Goal: Feedback & Contribution: Leave review/rating

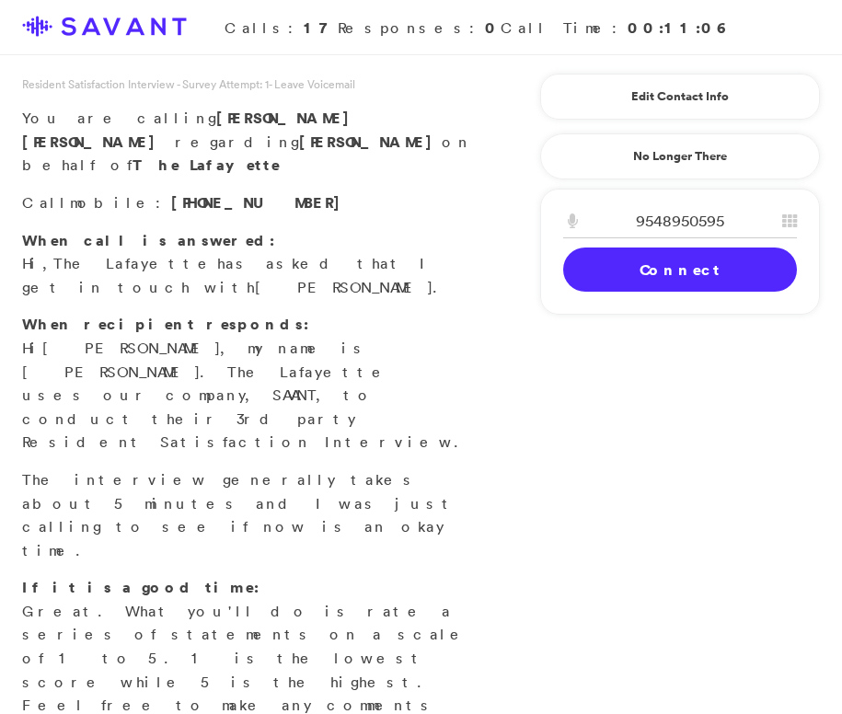
click at [643, 273] on link "Connect" at bounding box center [680, 270] width 234 height 44
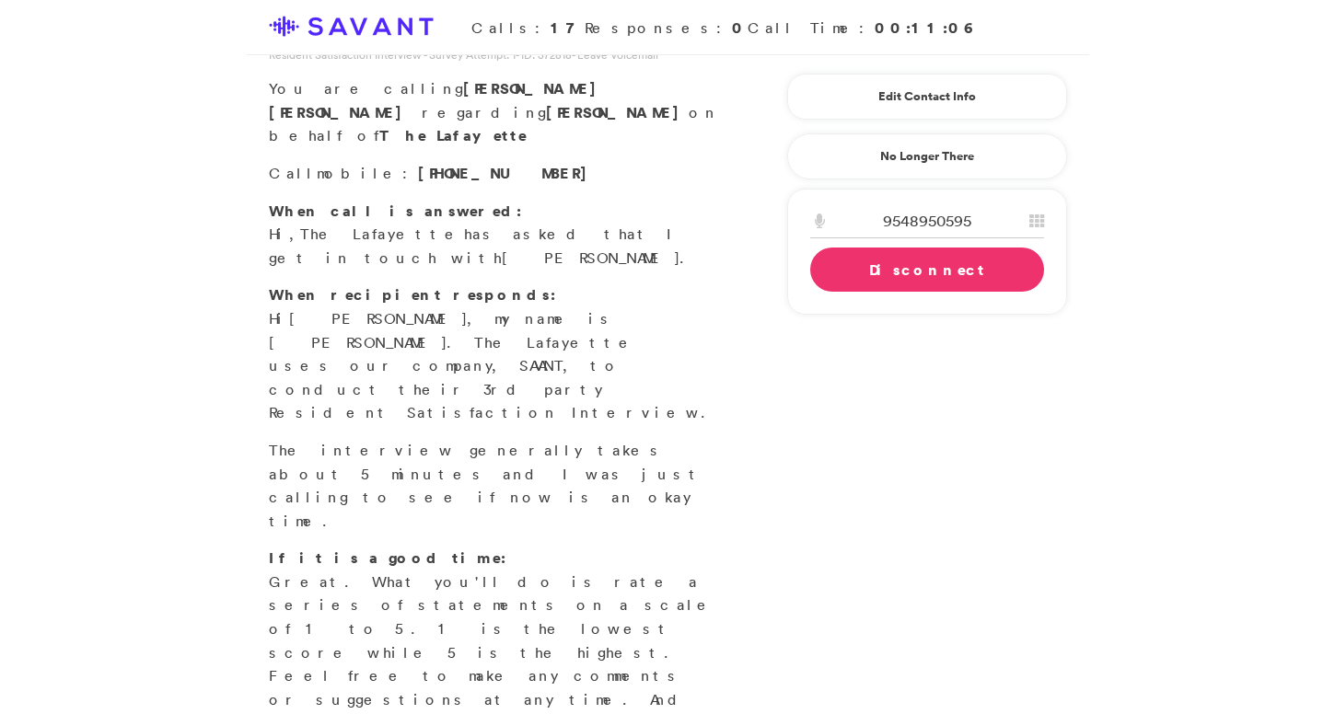
scroll to position [41, 0]
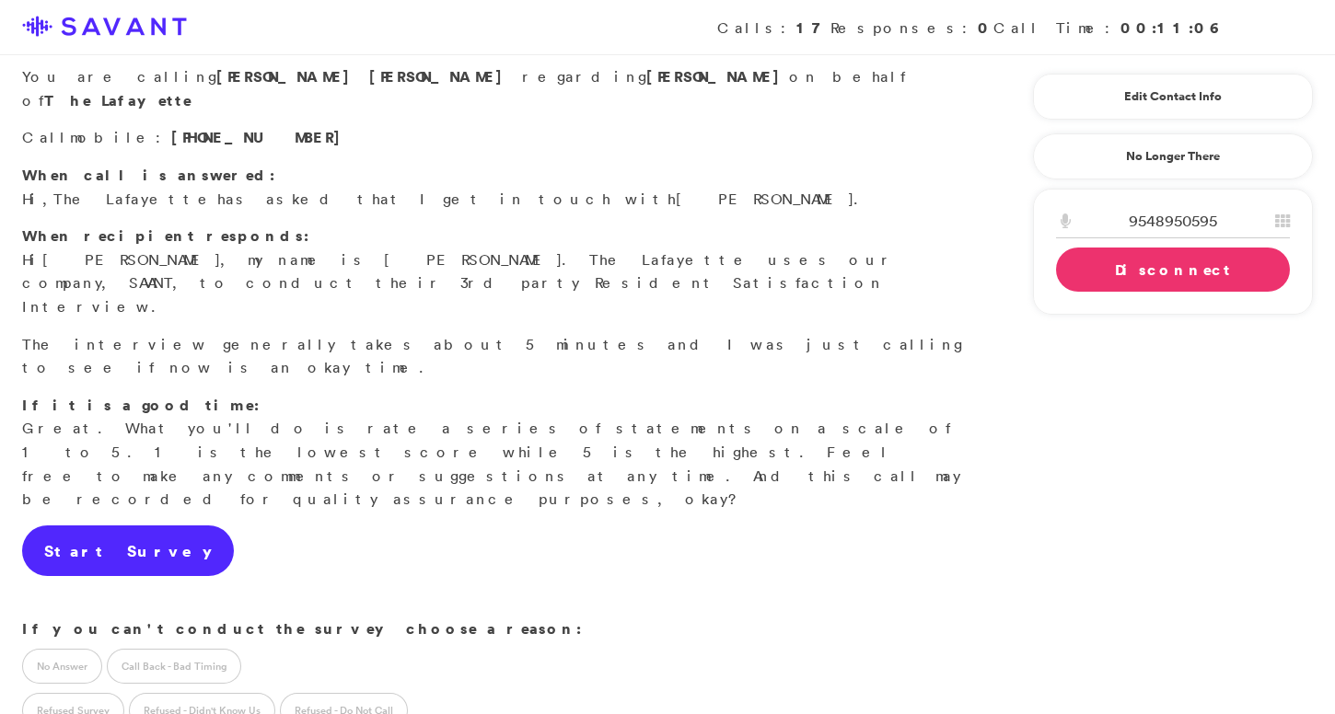
click at [120, 526] on link "Start Survey" at bounding box center [128, 552] width 212 height 52
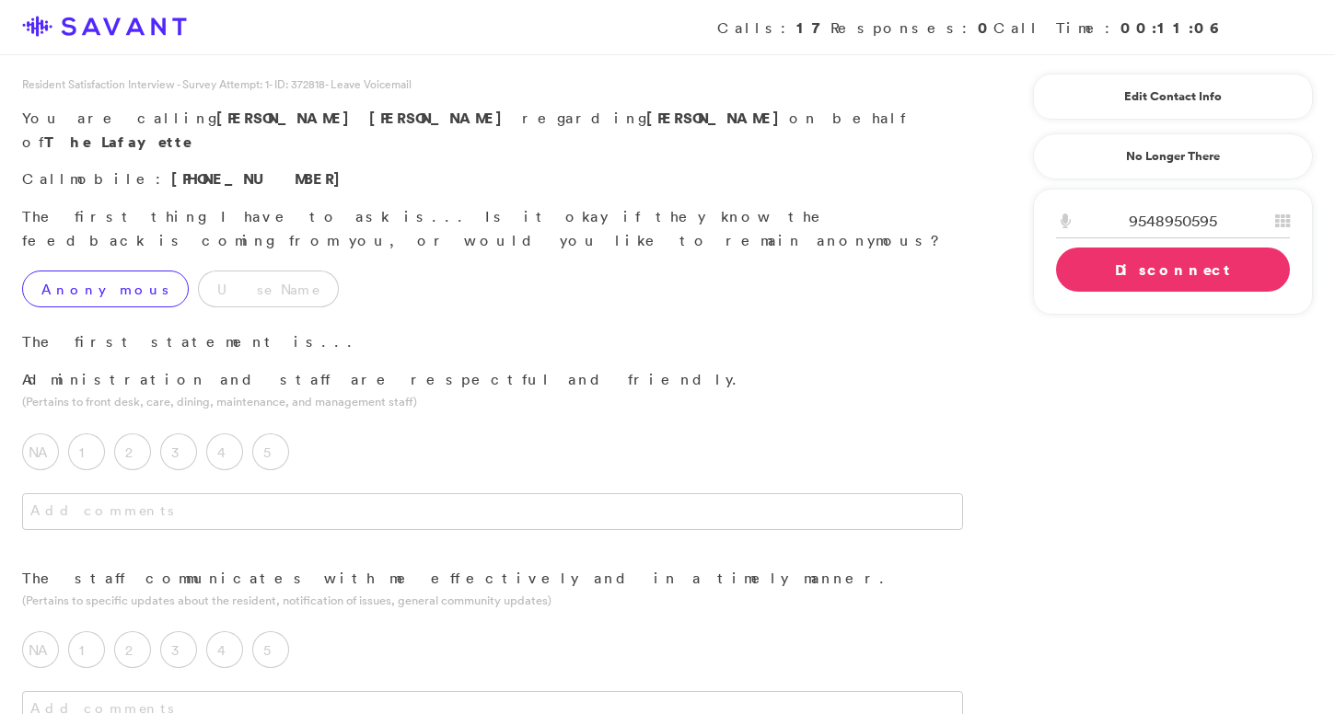
click at [106, 271] on label "Anonymous" at bounding box center [105, 289] width 167 height 37
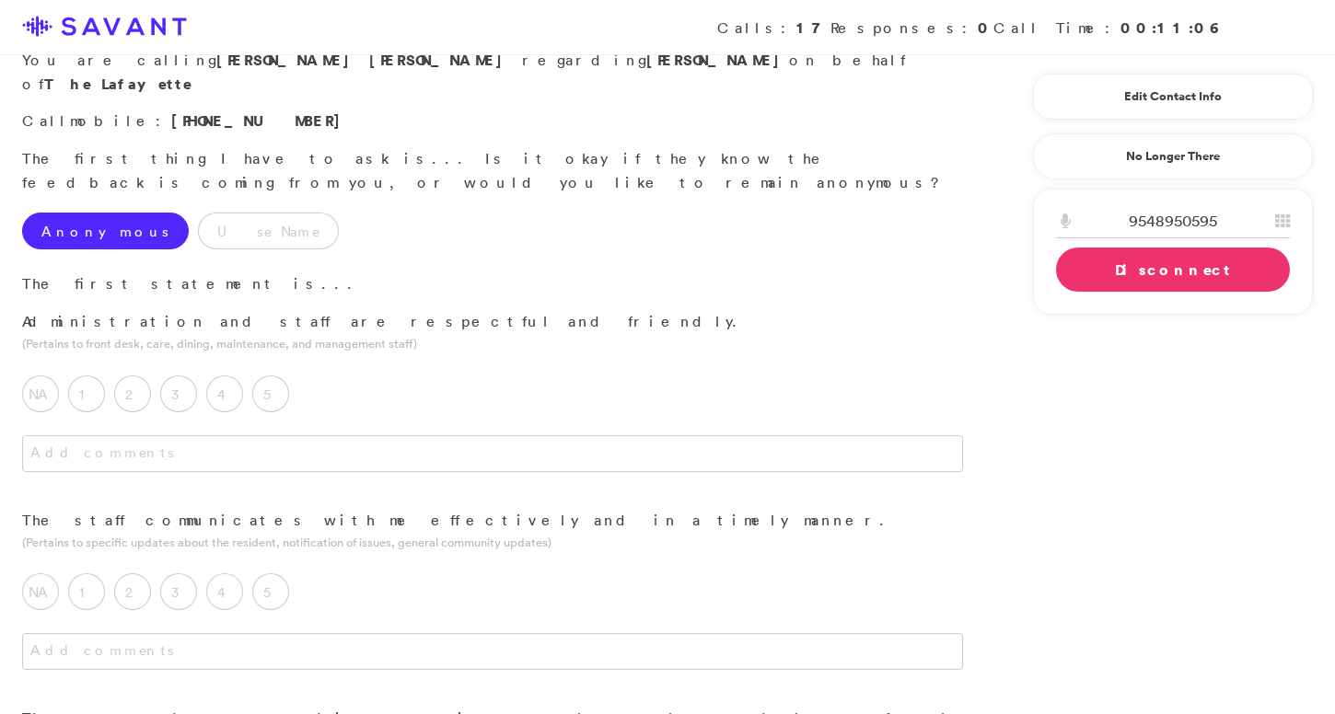
scroll to position [64, 0]
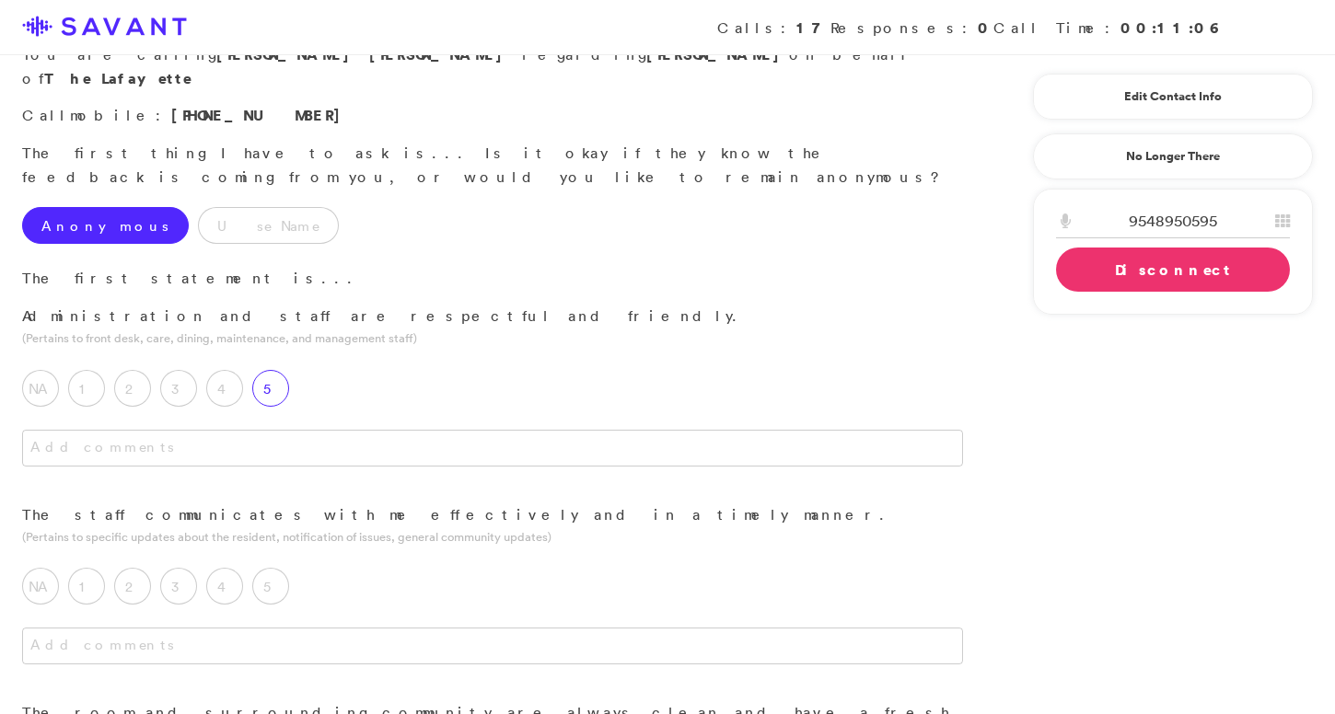
click at [272, 370] on label "5" at bounding box center [270, 388] width 37 height 37
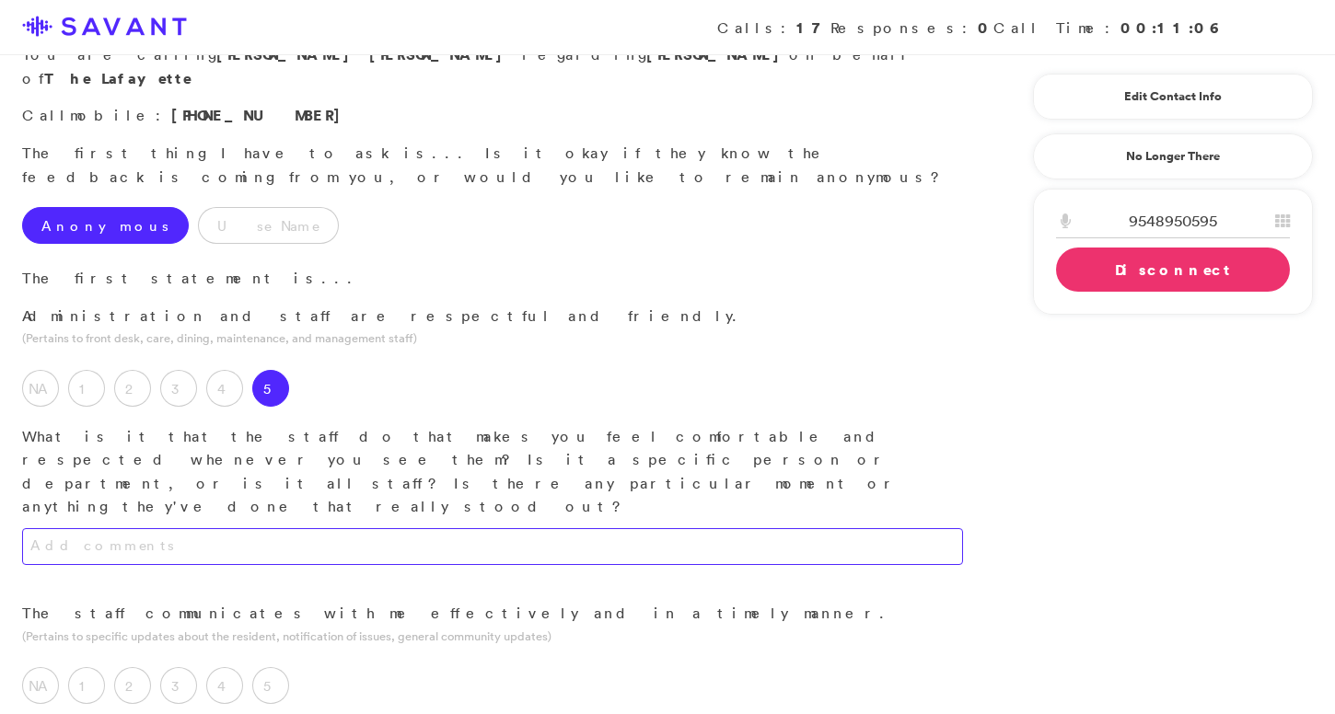
click at [312, 528] on textarea at bounding box center [492, 546] width 941 height 37
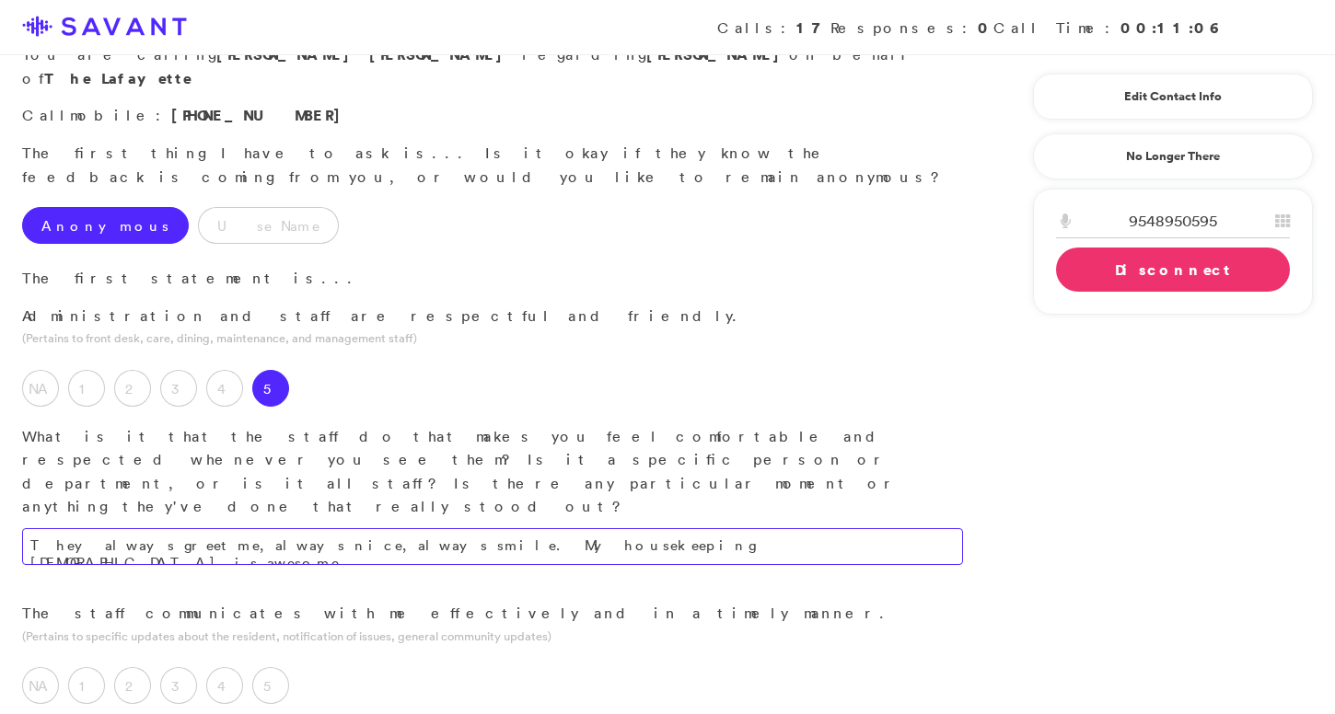
click at [578, 528] on textarea "They always greet me, always nice, always smile. My housekeeping [DEMOGRAPHIC_D…" at bounding box center [492, 546] width 941 height 37
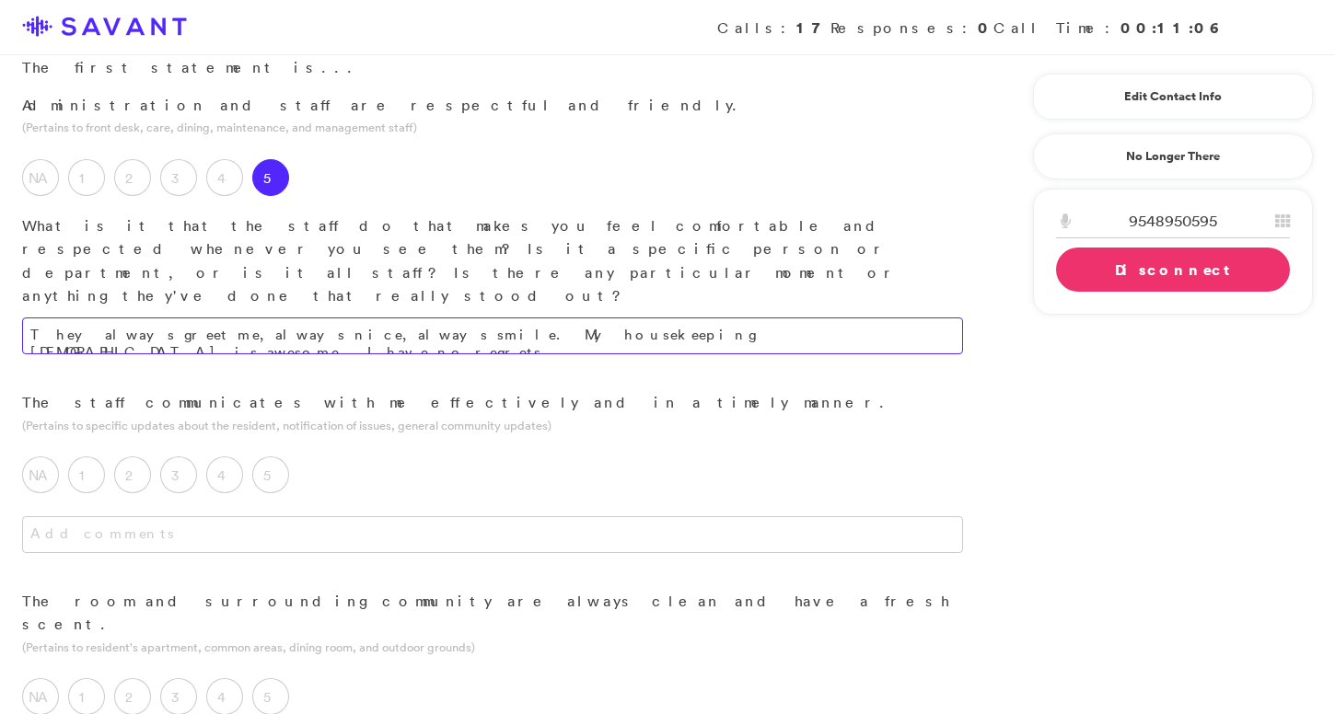
scroll to position [275, 0]
type textarea "They always greet me, always nice, always smile. My housekeeping [DEMOGRAPHIC_D…"
click at [275, 456] on label "5" at bounding box center [270, 474] width 37 height 37
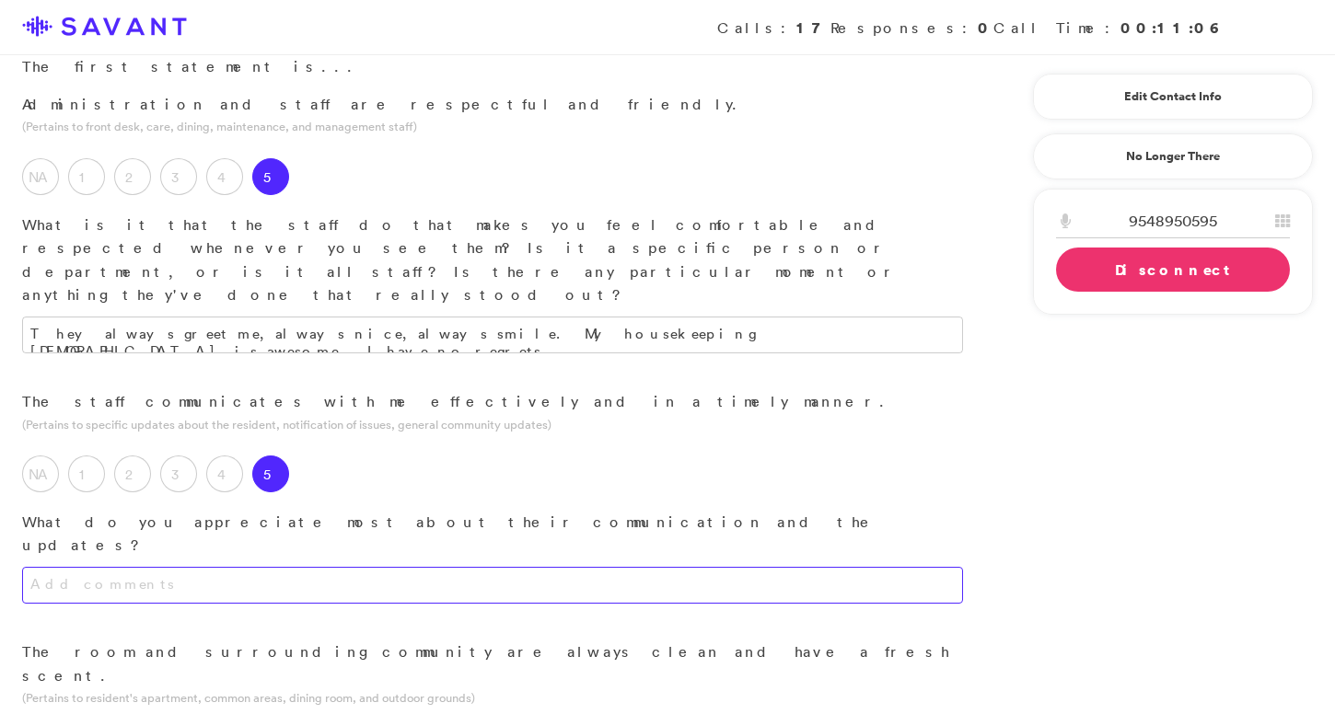
click at [328, 567] on textarea at bounding box center [492, 585] width 941 height 37
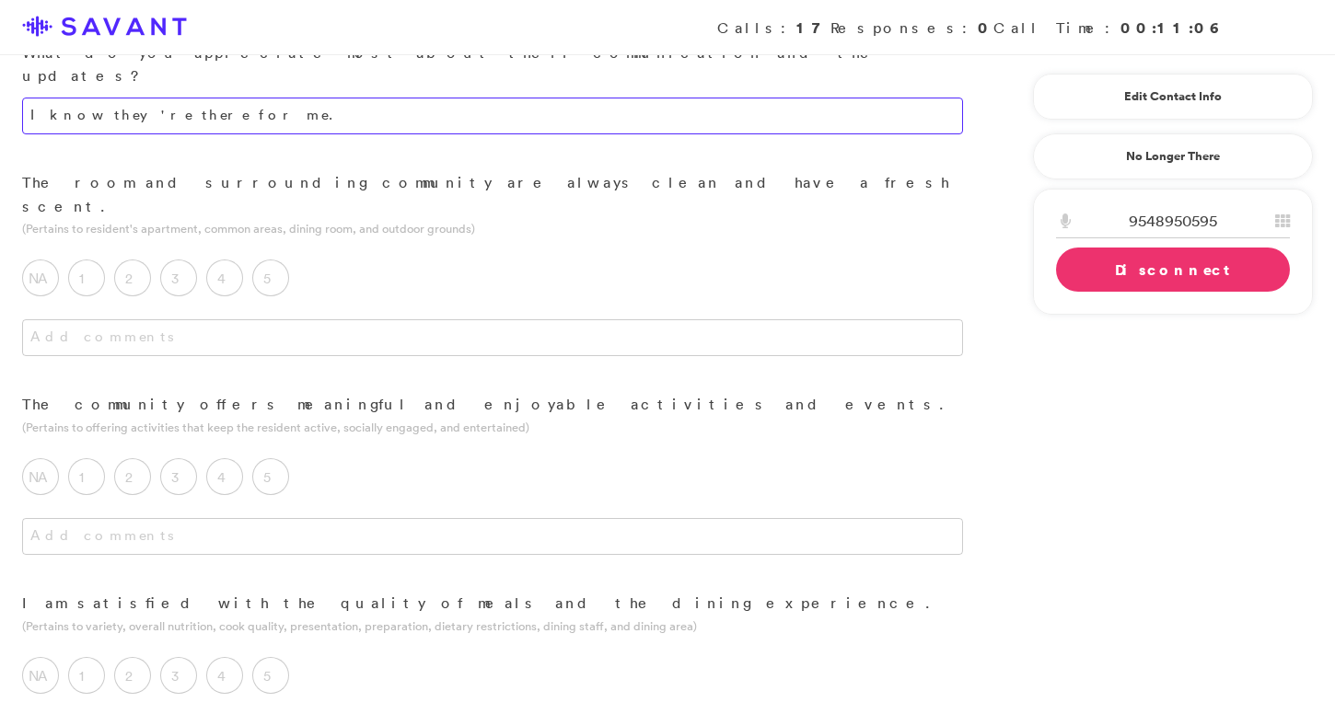
scroll to position [733, 0]
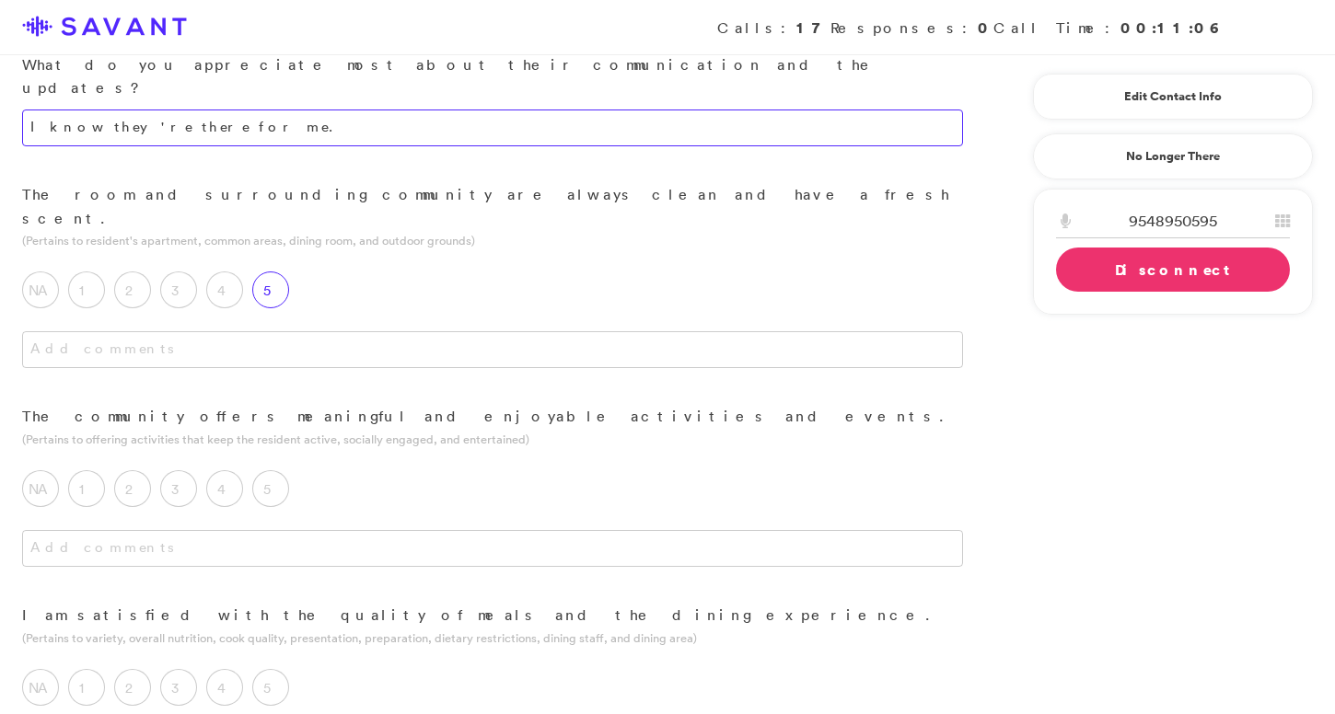
type textarea "I know they're there for me."
click at [276, 272] on label "5" at bounding box center [270, 290] width 37 height 37
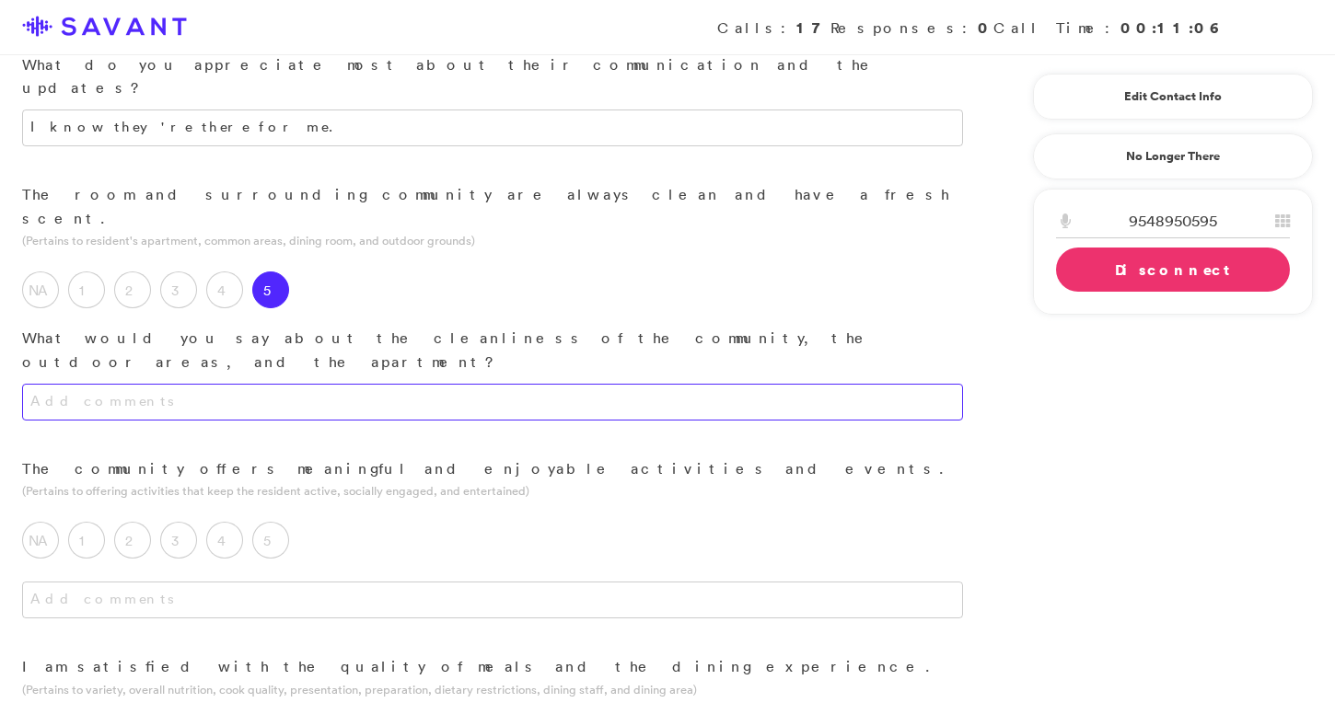
click at [279, 384] on textarea at bounding box center [492, 402] width 941 height 37
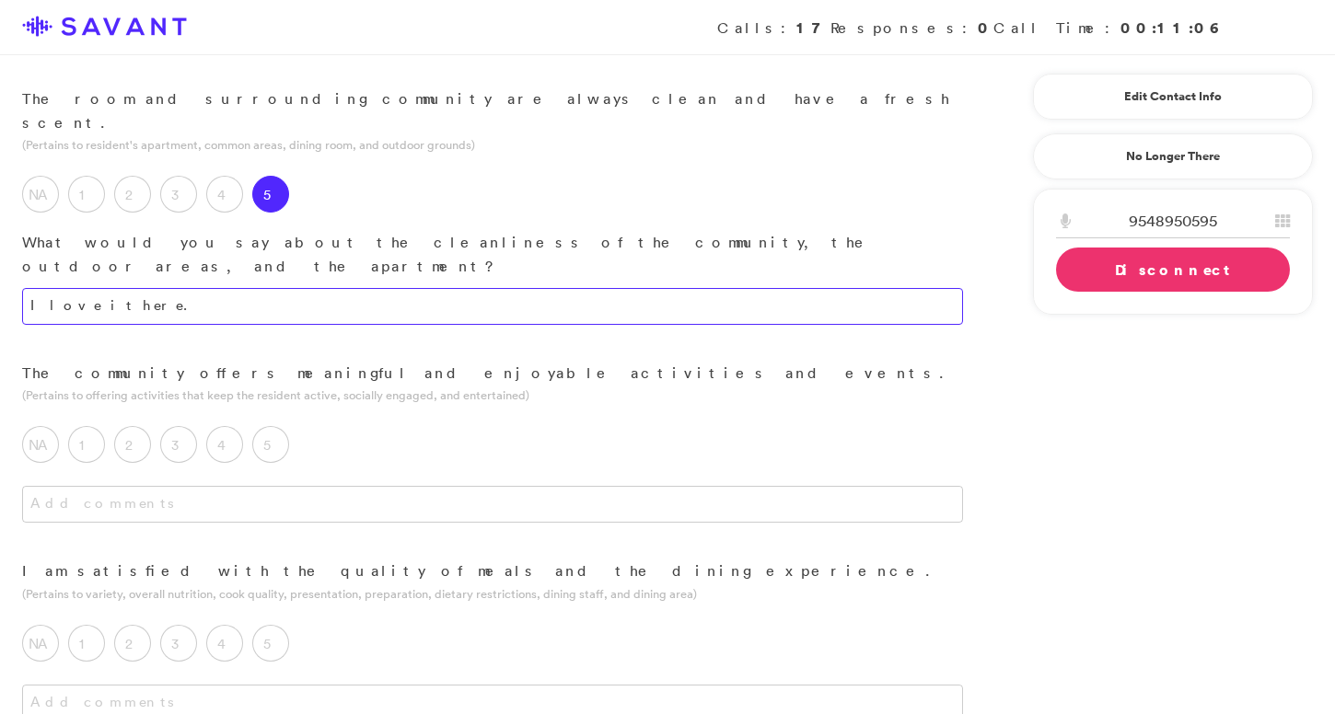
scroll to position [829, 0]
type textarea "I love it here."
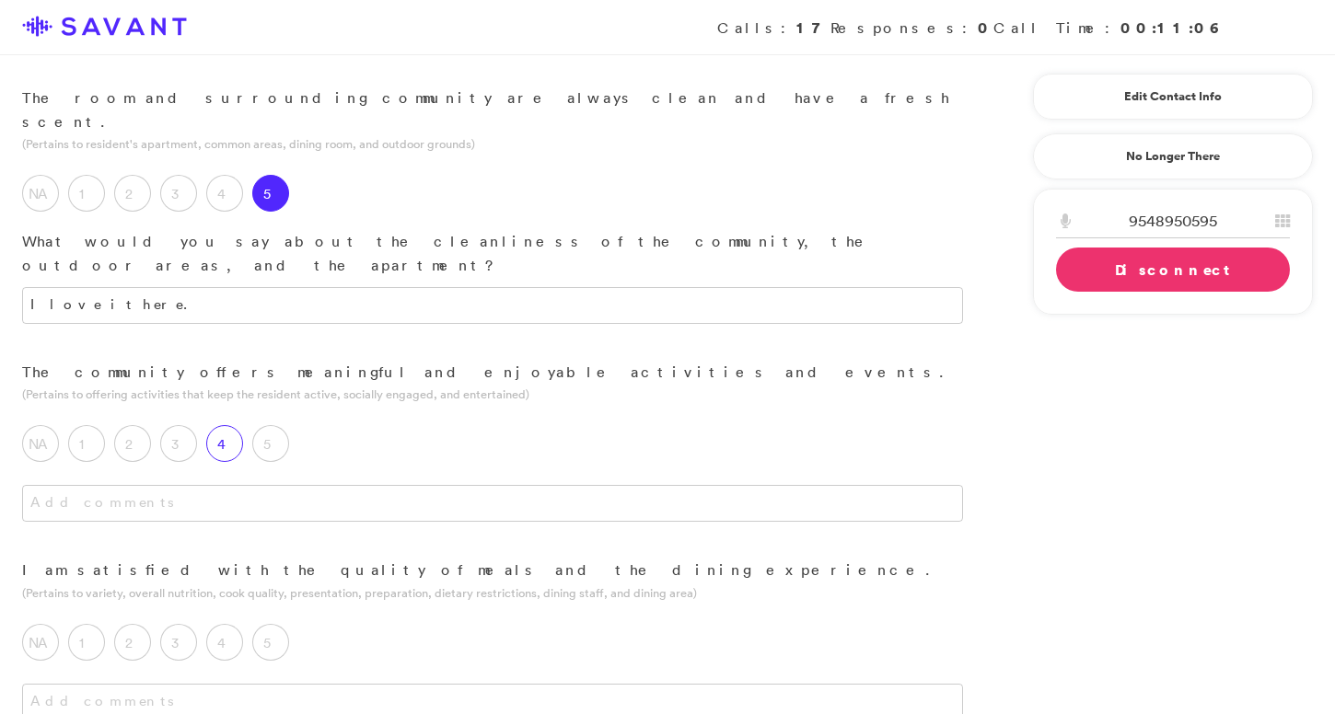
click at [229, 425] on label "4" at bounding box center [224, 443] width 37 height 37
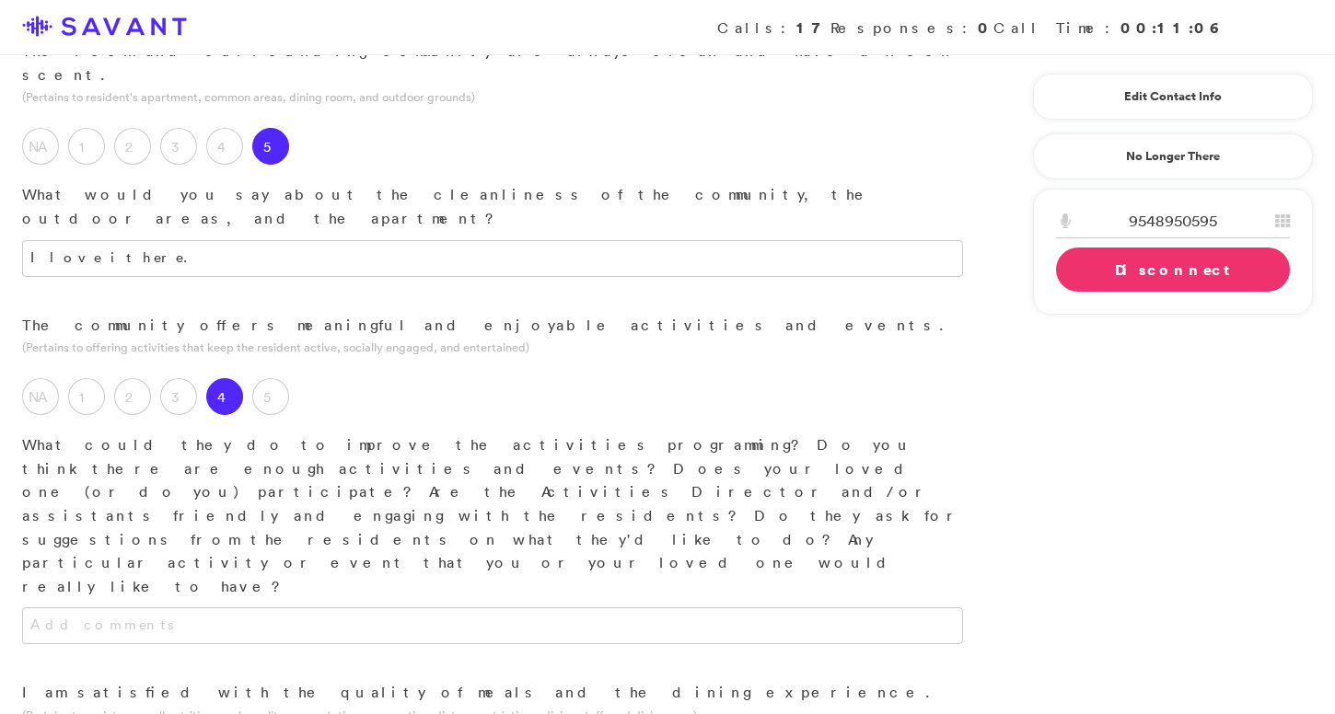
scroll to position [899, 0]
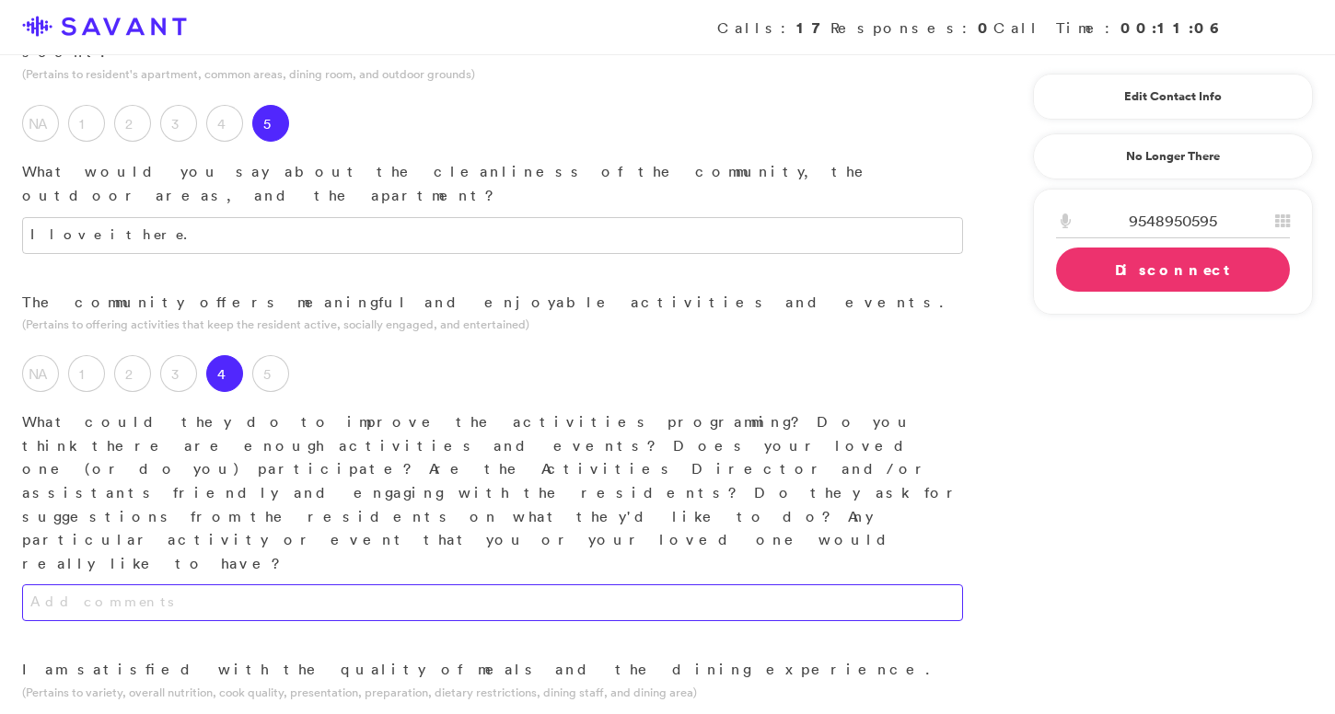
click at [309, 585] on textarea at bounding box center [492, 603] width 941 height 37
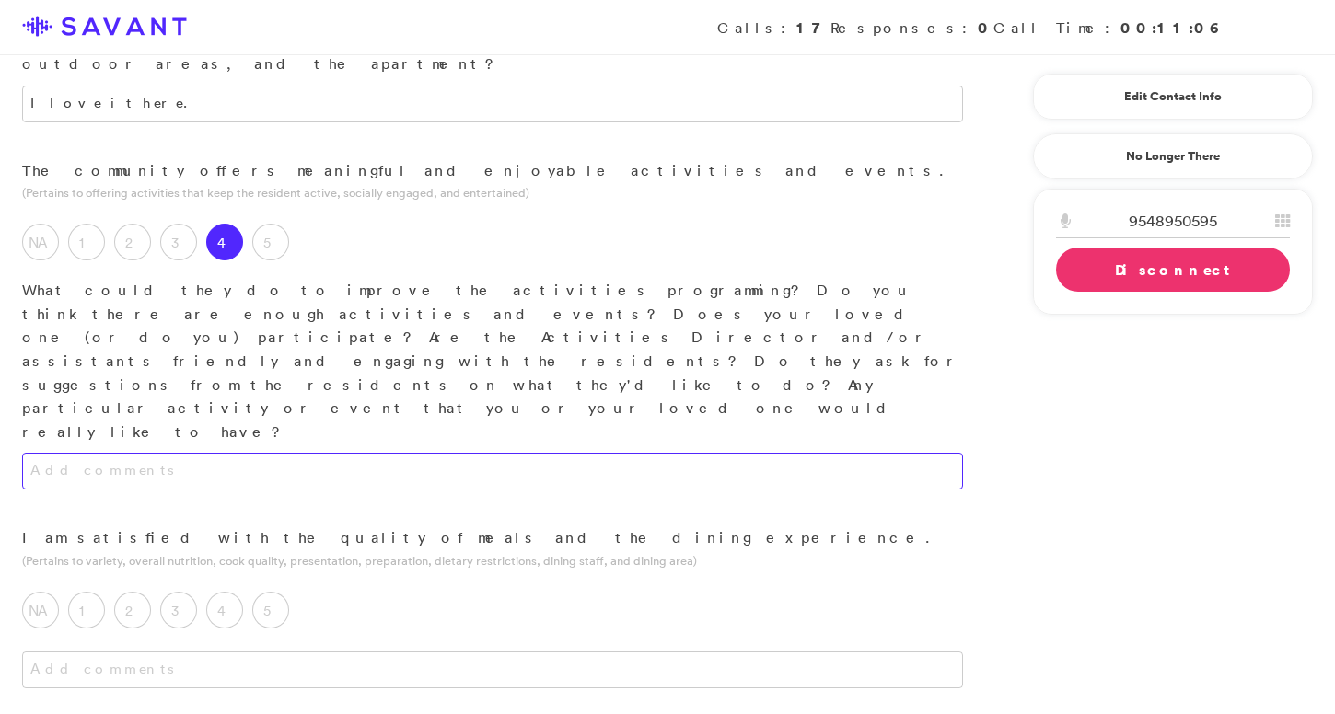
scroll to position [1032, 0]
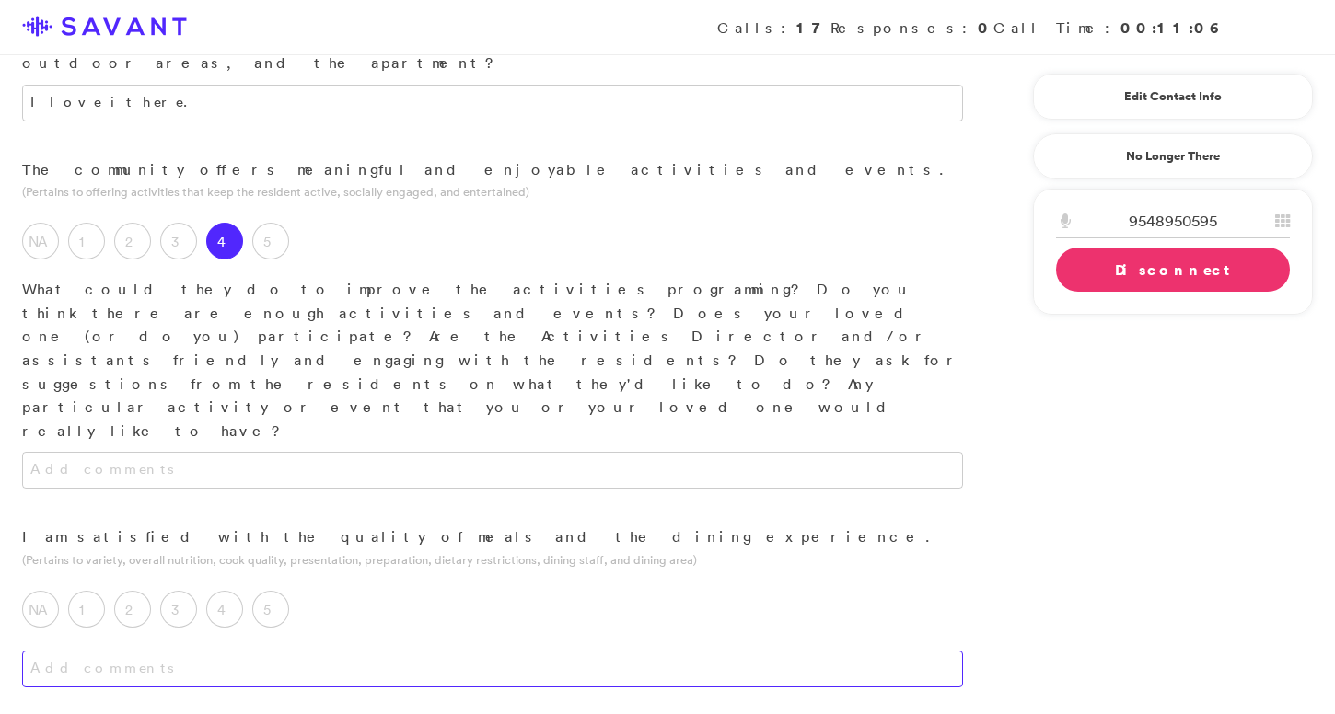
click at [318, 651] on textarea at bounding box center [492, 669] width 941 height 37
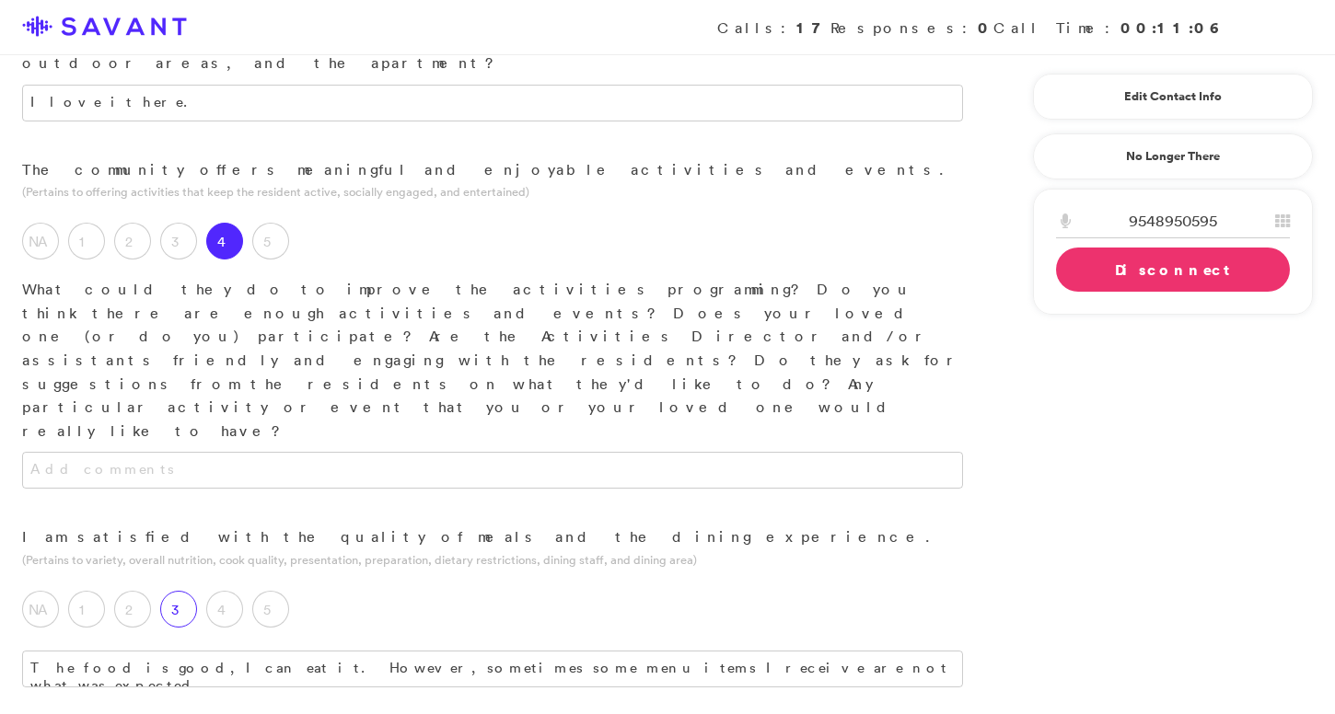
click at [170, 591] on label "3" at bounding box center [178, 609] width 37 height 37
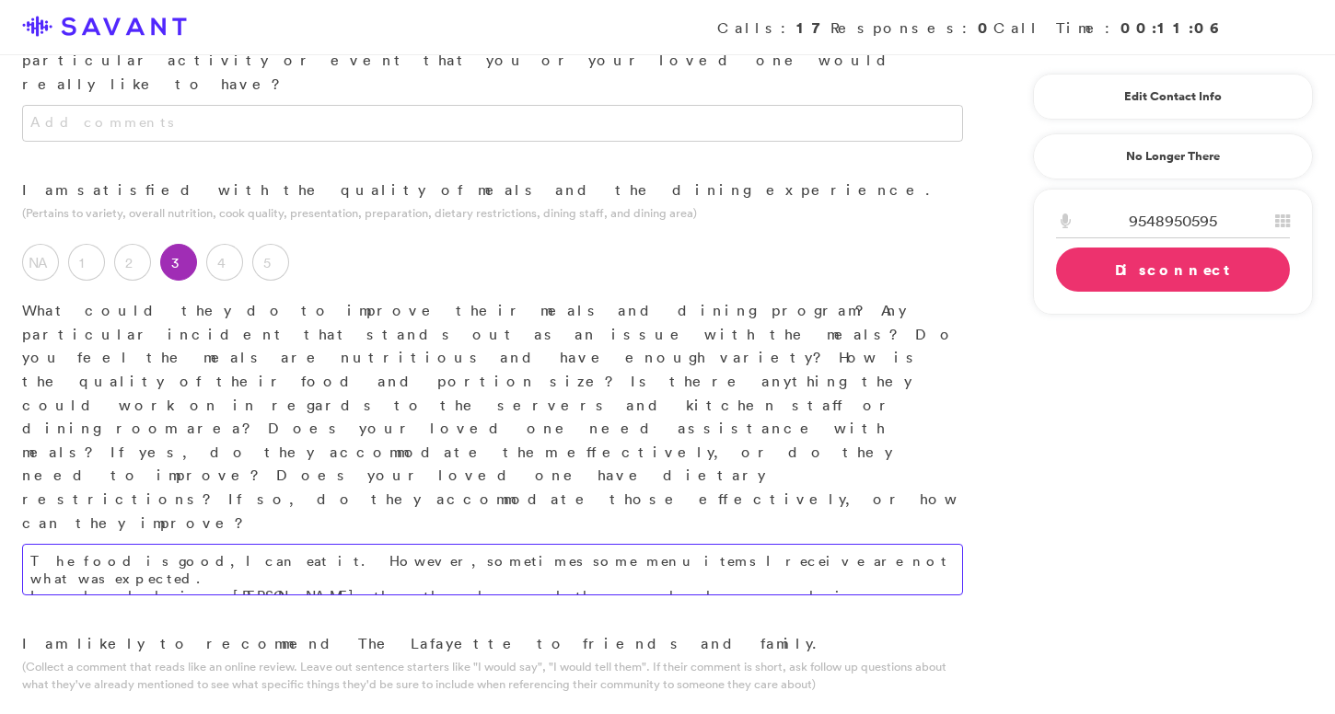
scroll to position [1380, 0]
click at [520, 543] on textarea "The food is good, I can eat it. However, sometimes some menu items I receive ar…" at bounding box center [492, 569] width 941 height 52
drag, startPoint x: 793, startPoint y: 200, endPoint x: 743, endPoint y: 202, distance: 50.7
click at [743, 543] on textarea "The food is good, I can eat it. However, sometimes some menu items I receive ar…" at bounding box center [492, 569] width 941 height 52
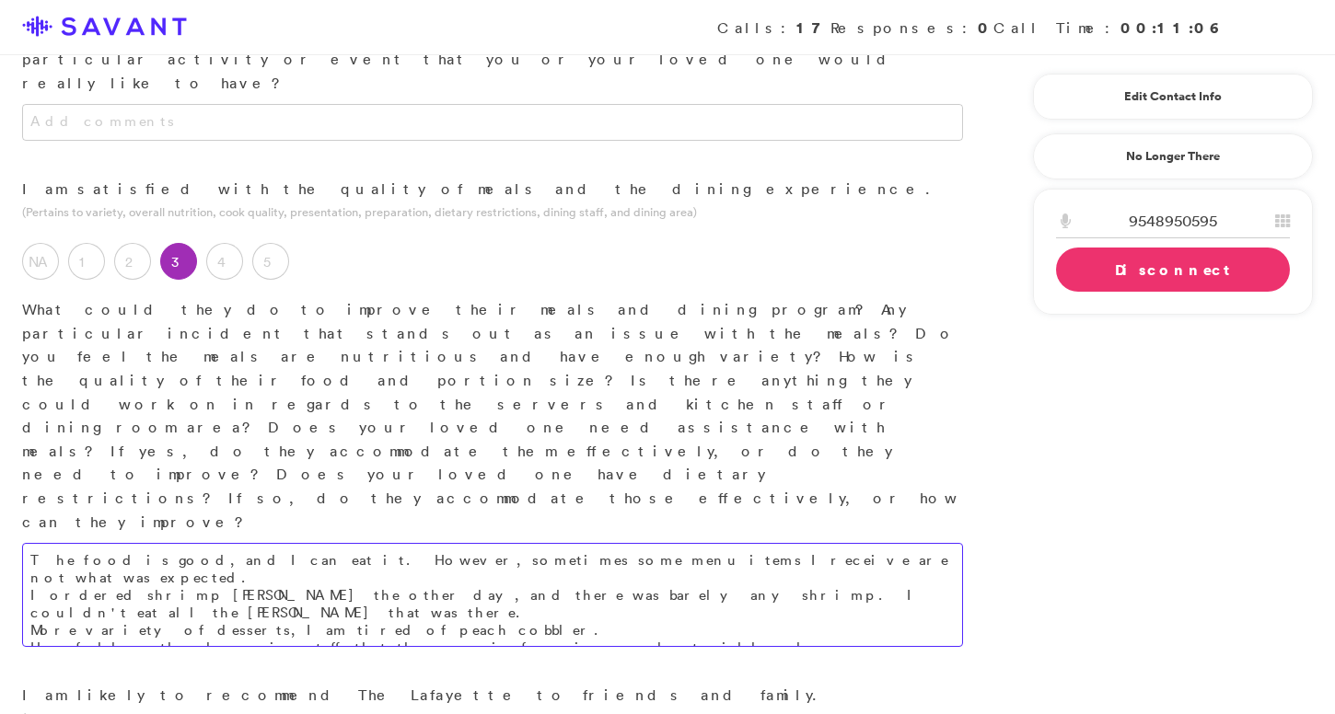
type textarea "The food is good, and I can eat it. However, sometimes some menu items I receiv…"
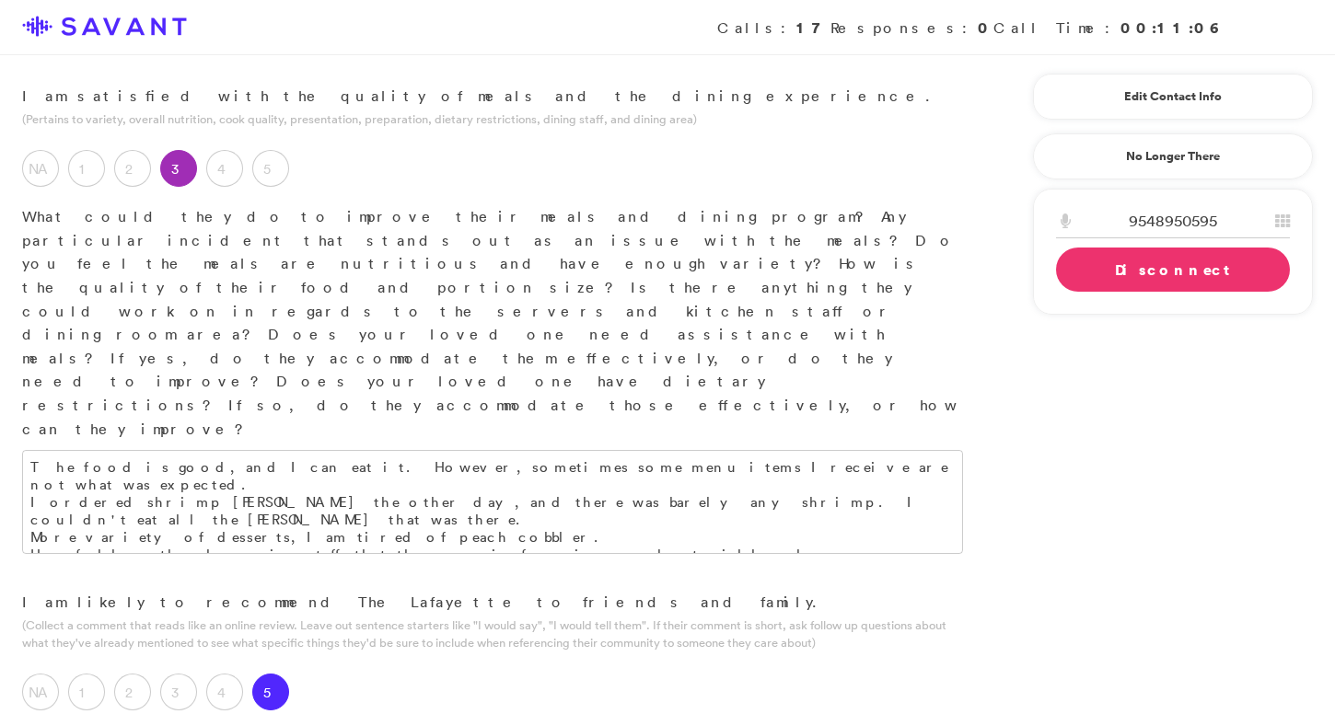
scroll to position [1476, 0]
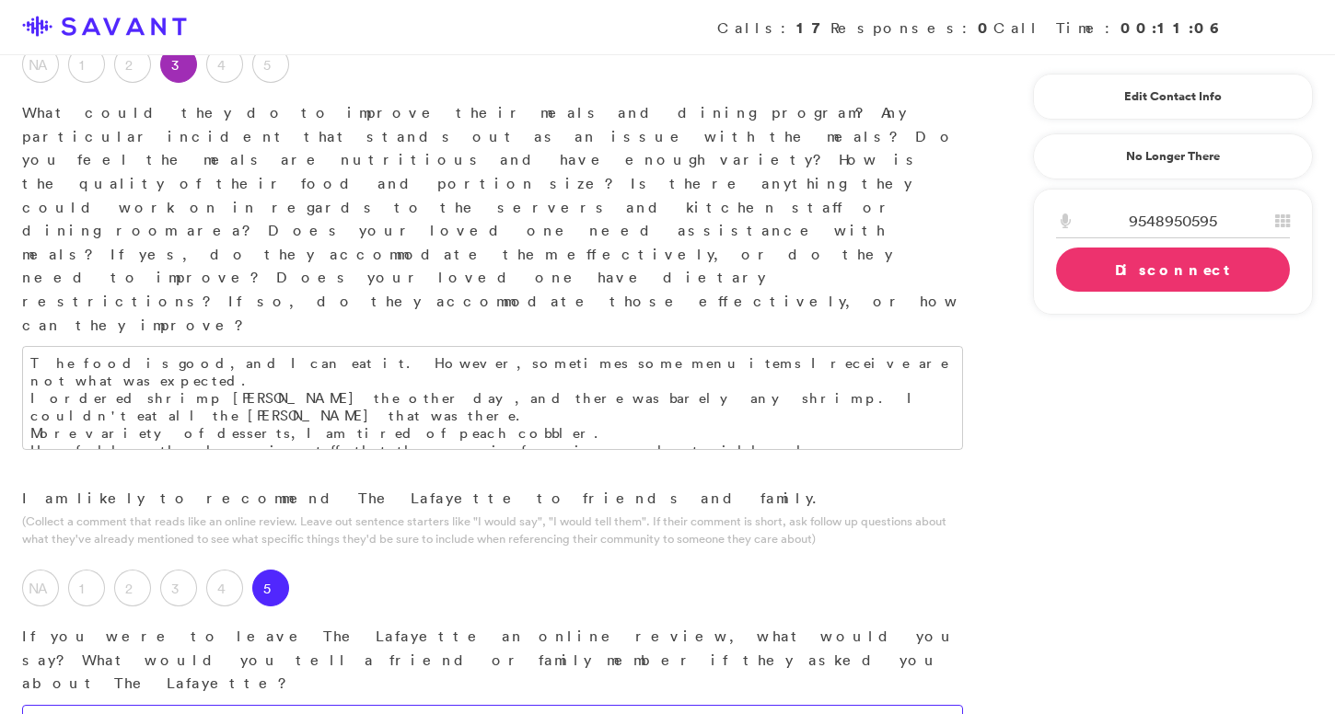
scroll to position [1627, 0]
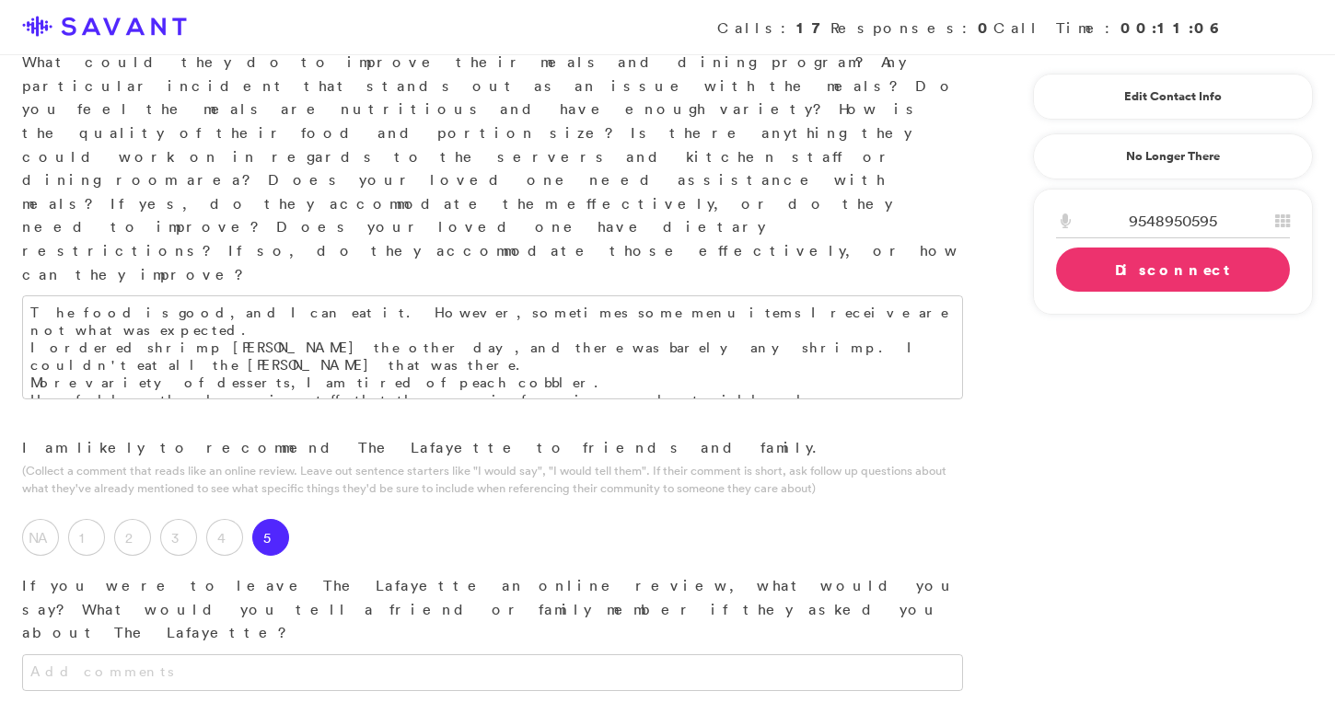
type textarea "I am very happy with my apartment, all the help here, and very happy with the s…"
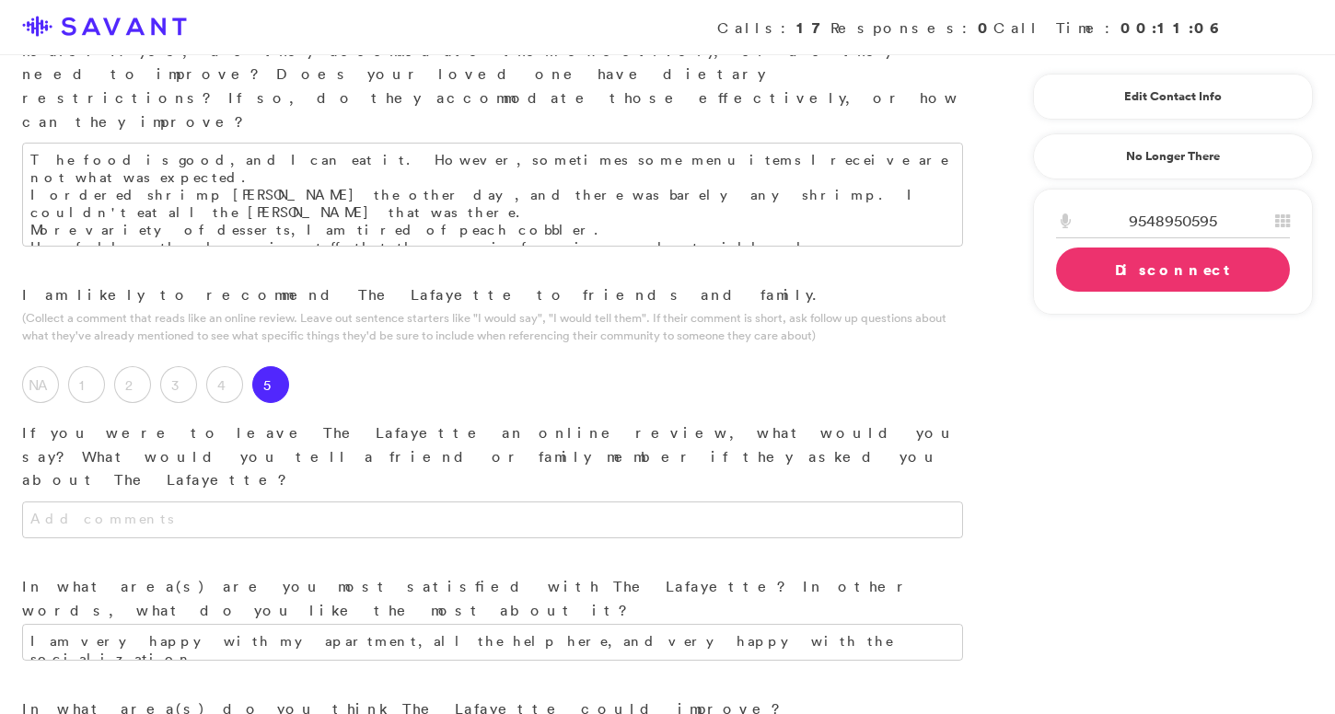
scroll to position [2005, 0]
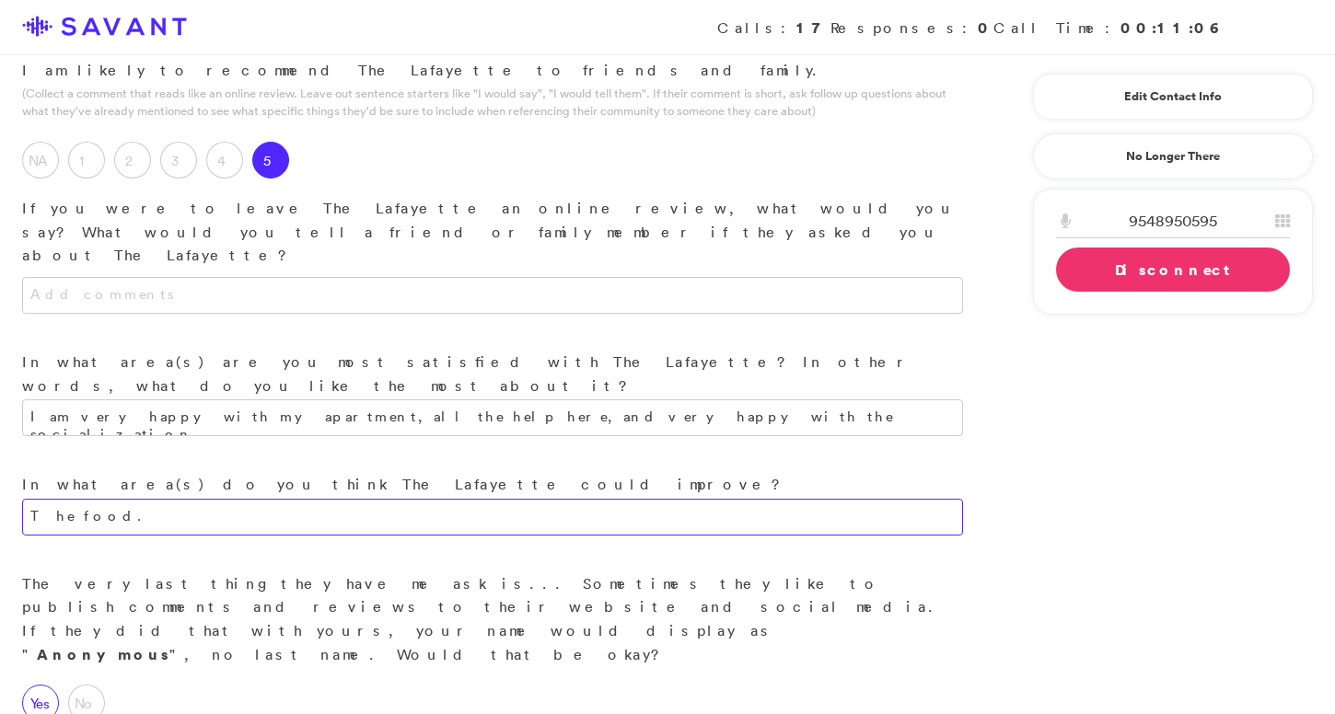
type textarea "The food."
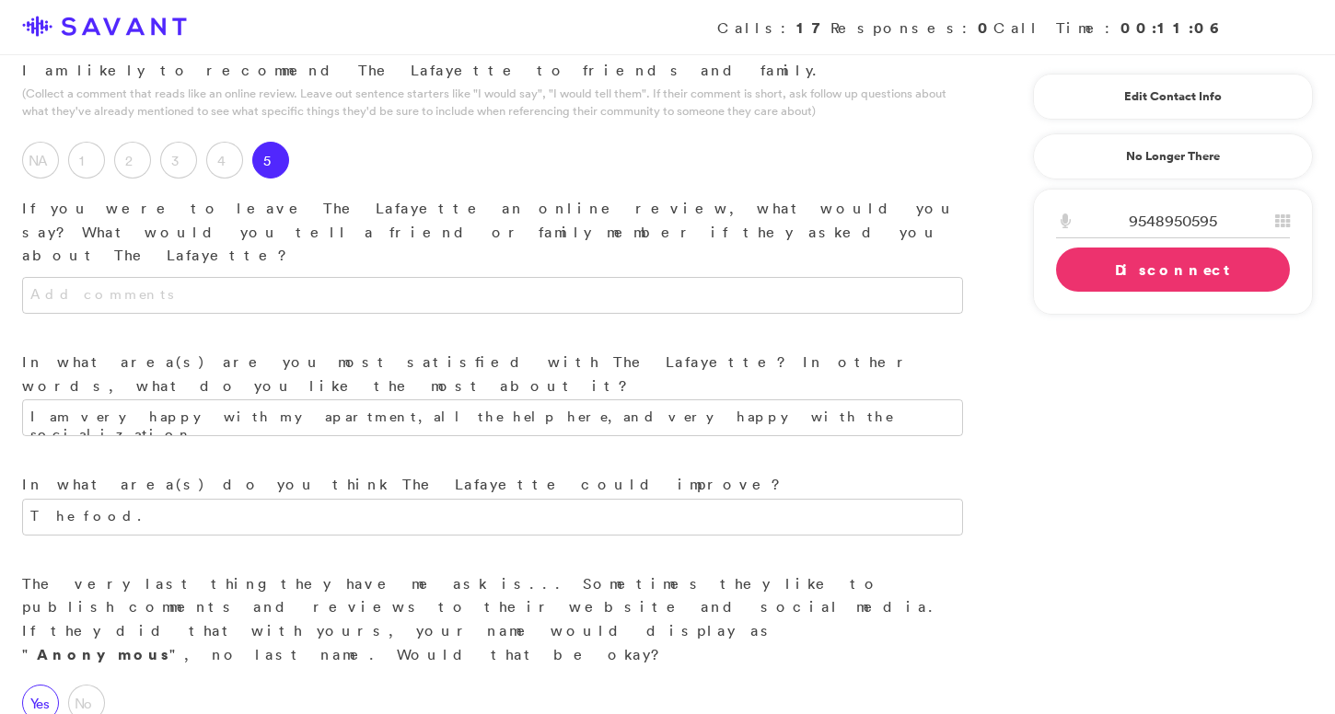
click at [43, 685] on label "Yes" at bounding box center [40, 703] width 37 height 37
click at [841, 265] on link "Disconnect" at bounding box center [1173, 270] width 234 height 44
